Goal: Task Accomplishment & Management: Manage account settings

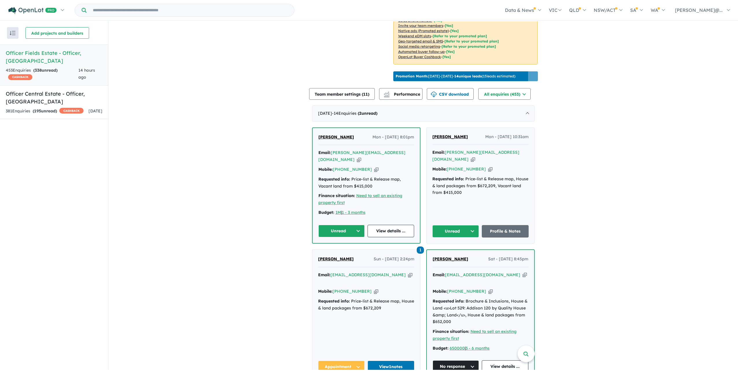
scroll to position [173, 0]
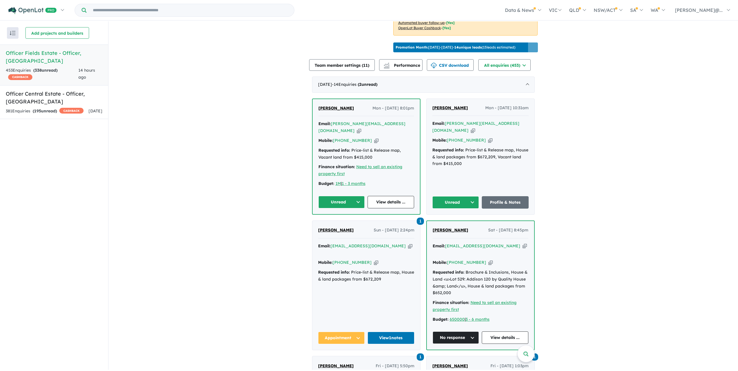
click at [363, 144] on icon "button" at bounding box center [376, 141] width 4 height 6
click at [341, 111] on span "[PERSON_NAME]" at bounding box center [336, 108] width 36 height 5
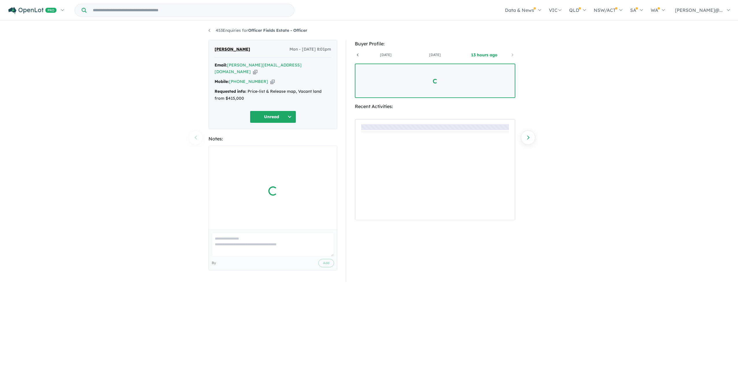
scroll to position [0, 43]
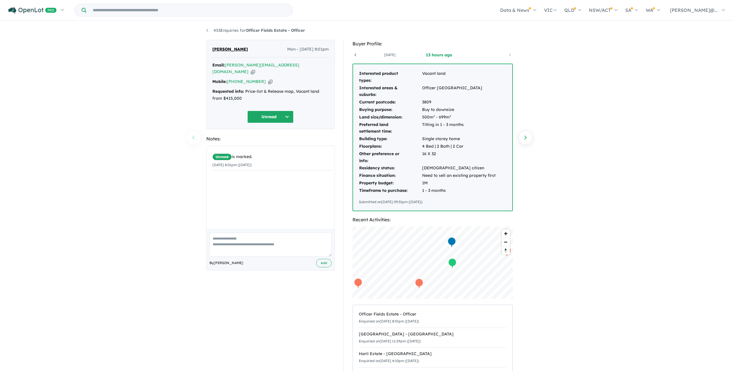
click at [254, 121] on button "Unread" at bounding box center [270, 117] width 46 height 12
click at [279, 160] on button "Re-engage" at bounding box center [273, 160] width 50 height 13
click at [278, 248] on textarea at bounding box center [271, 245] width 122 height 24
type textarea "**********"
click at [318, 267] on button "Add" at bounding box center [324, 263] width 16 height 8
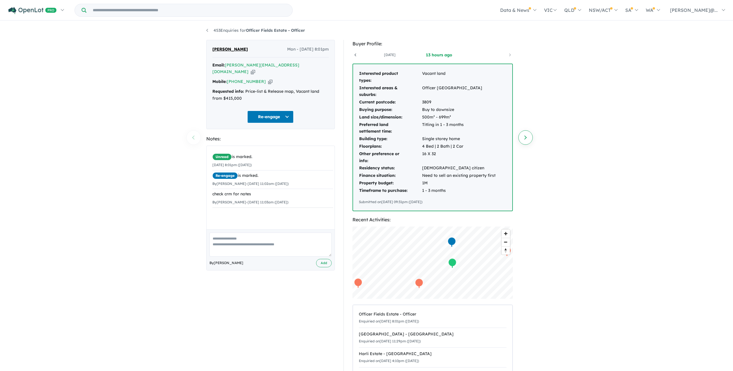
click at [531, 139] on link "Next enquiry" at bounding box center [526, 137] width 14 height 14
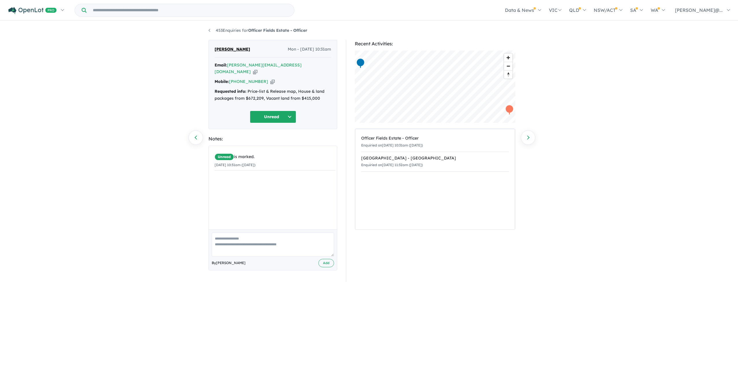
click at [271, 79] on icon "button" at bounding box center [272, 82] width 4 height 6
click at [273, 80] on icon "button" at bounding box center [272, 82] width 4 height 6
click at [303, 123] on div "Unread" at bounding box center [273, 117] width 117 height 12
click at [294, 123] on button "Unread" at bounding box center [273, 117] width 46 height 12
click at [283, 167] on button "Re-engage" at bounding box center [275, 160] width 50 height 13
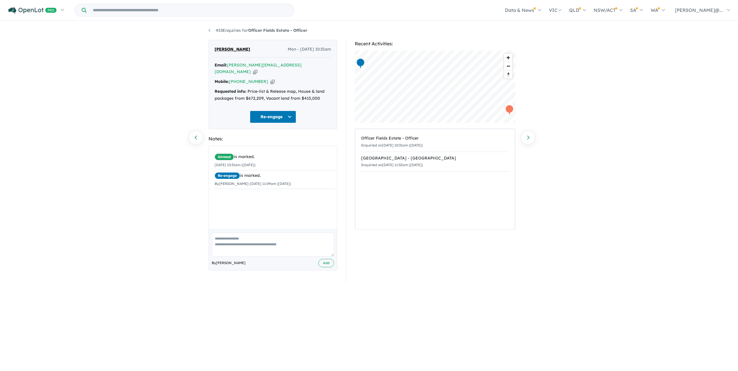
click at [279, 252] on textarea at bounding box center [273, 245] width 122 height 24
type textarea "**********"
click at [332, 267] on button "Add" at bounding box center [326, 263] width 16 height 8
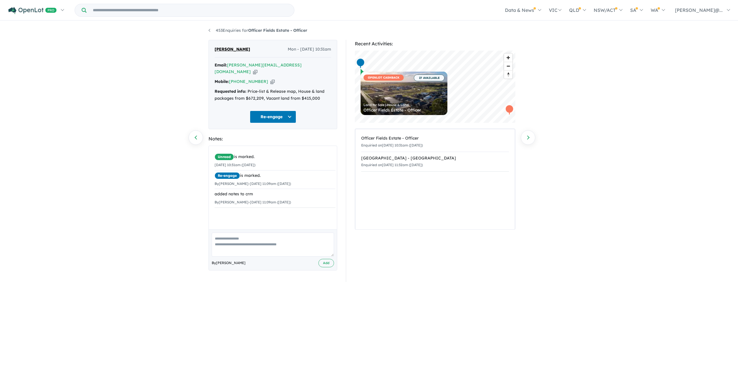
click at [536, 141] on div "453 Enquiries for Officer Fields Estate - Officer Previous enquiry Next enquiry…" at bounding box center [369, 195] width 738 height 349
click at [533, 140] on link "Next enquiry" at bounding box center [528, 137] width 14 height 14
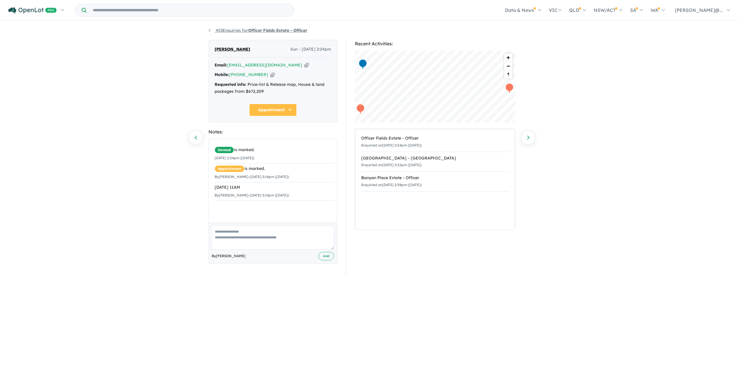
click at [212, 30] on link "453 Enquiries for Officer Fields Estate - Officer" at bounding box center [257, 30] width 99 height 5
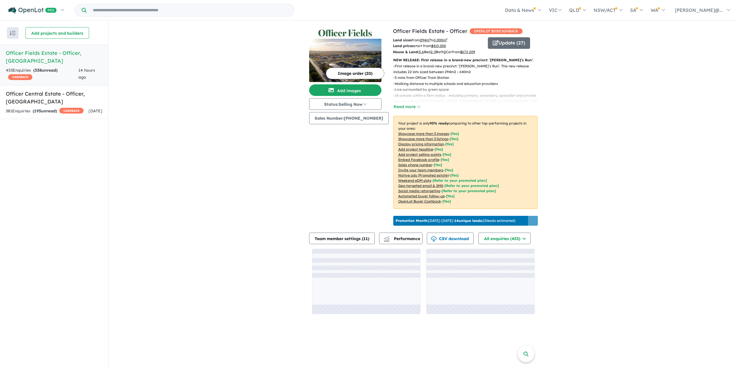
scroll to position [23, 0]
